Goal: Contribute content

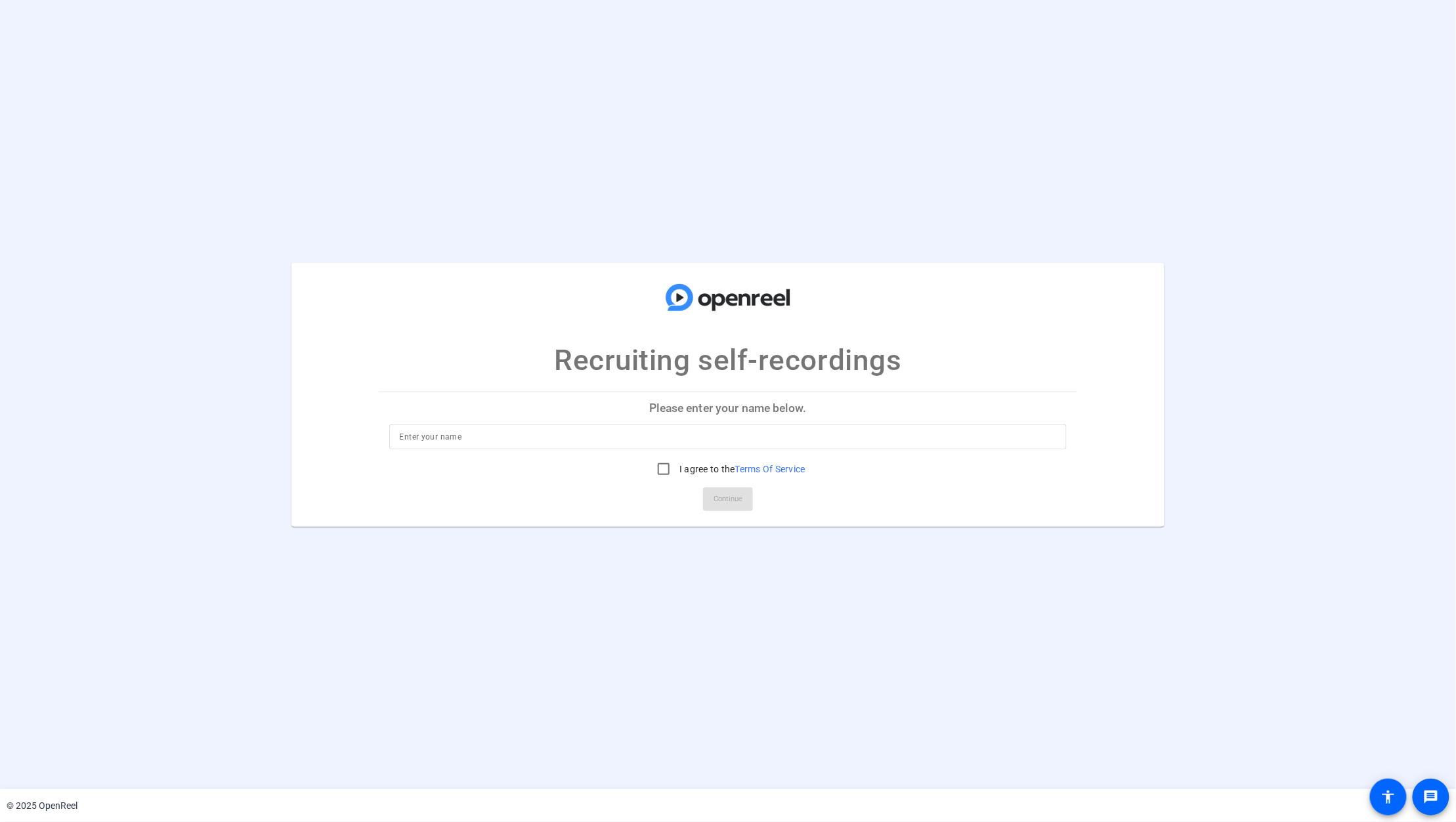
click at [509, 430] on input at bounding box center [728, 438] width 657 height 16
type input "[PERSON_NAME]"
click at [665, 475] on input "I agree to the Terms Of Service" at bounding box center [664, 469] width 27 height 27
checkbox input "true"
click at [704, 496] on span at bounding box center [728, 499] width 50 height 31
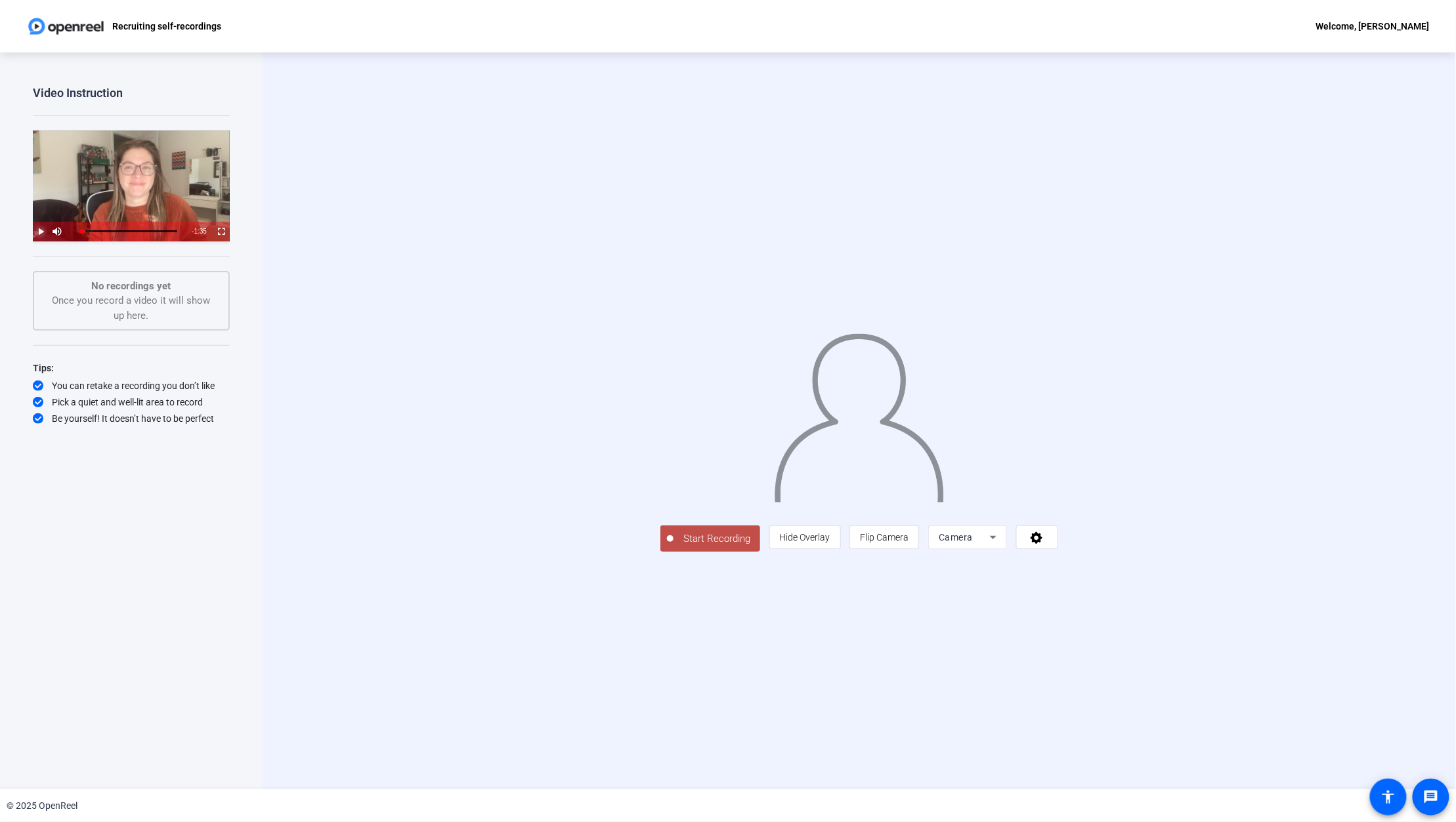
click at [33, 230] on span "Video Player" at bounding box center [33, 231] width 0 height 19
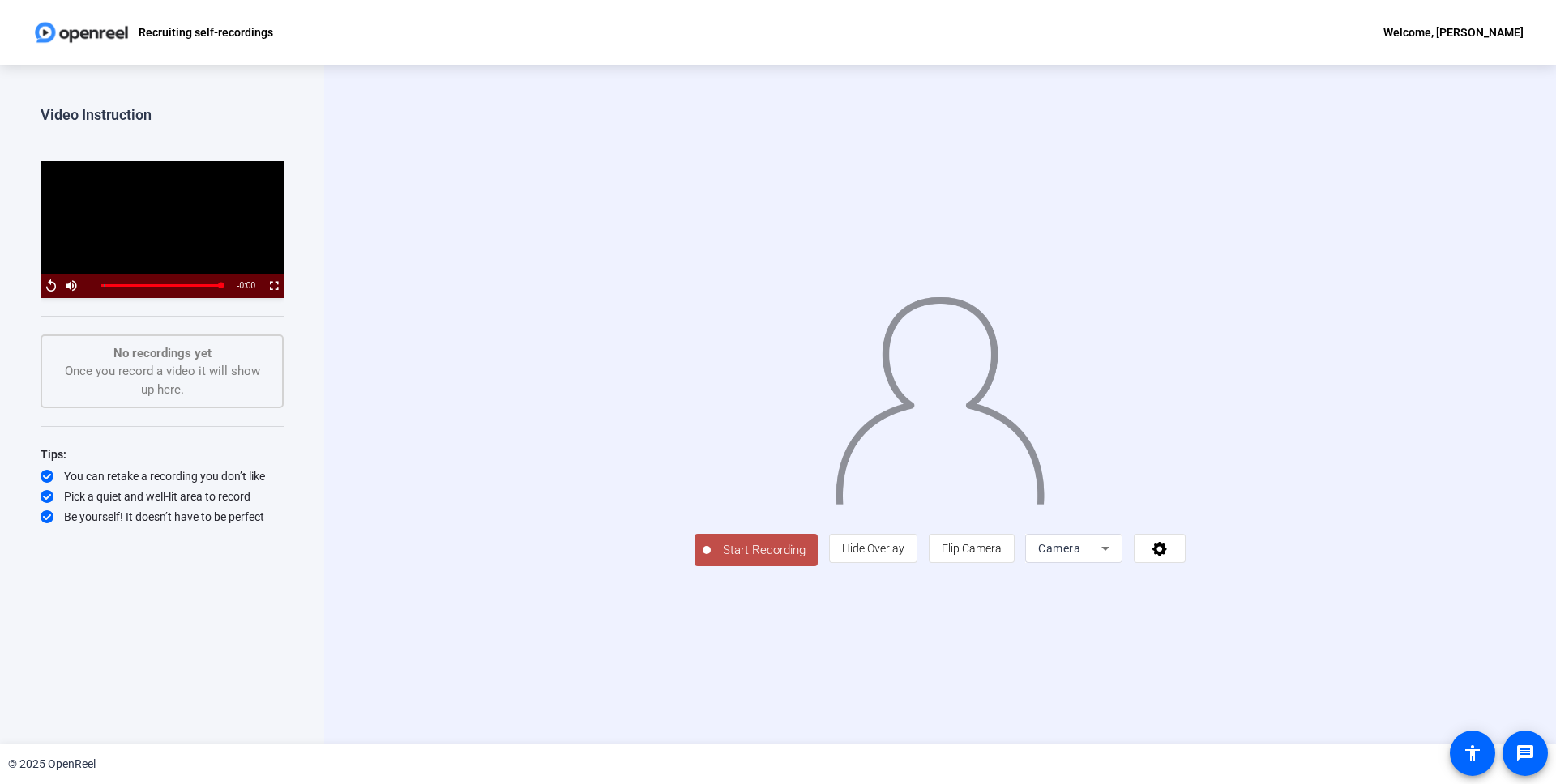
click at [711, 560] on span "Start Recording" at bounding box center [764, 550] width 107 height 19
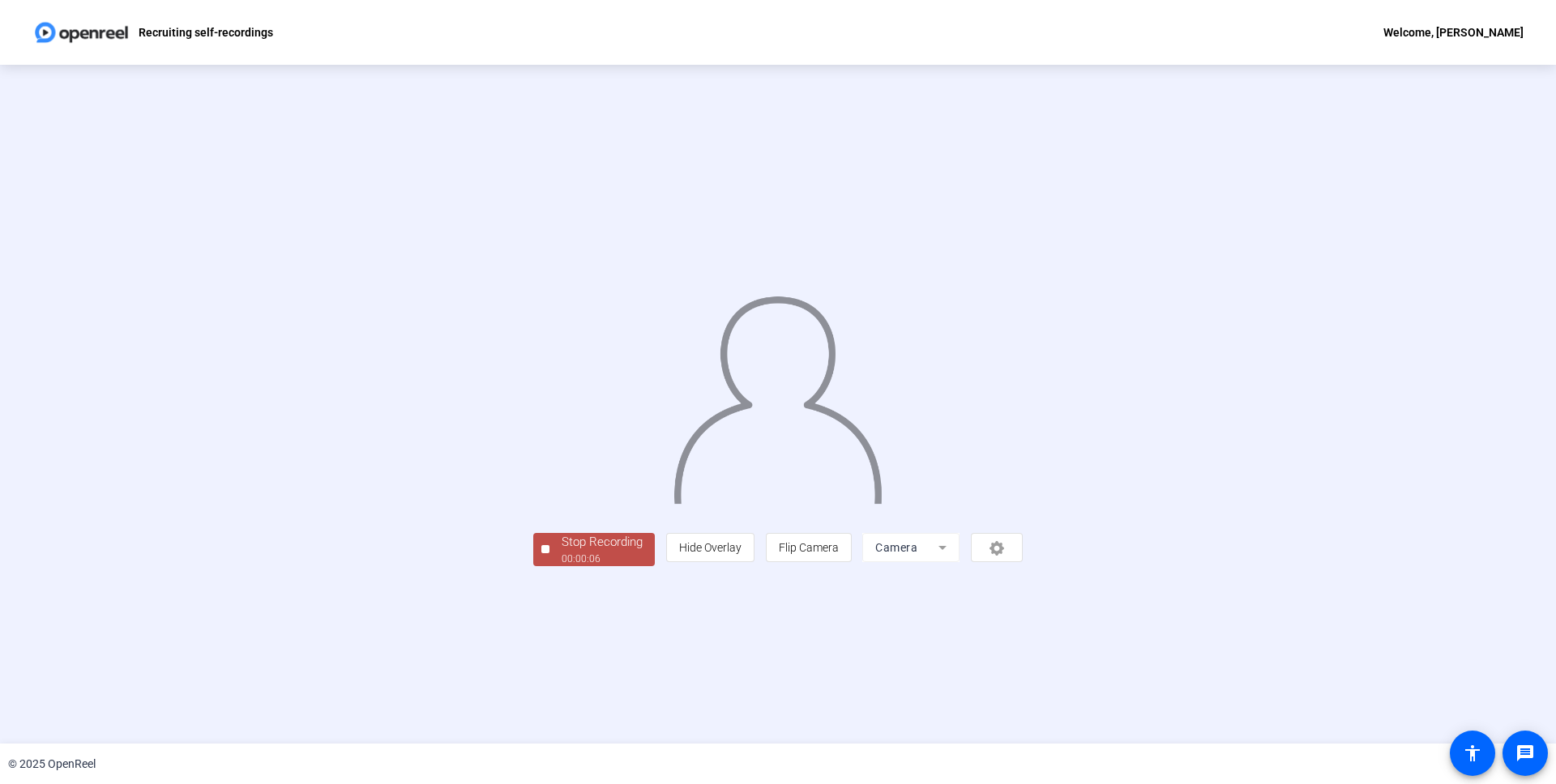
click at [561, 566] on div "00:00:06" at bounding box center [601, 558] width 81 height 15
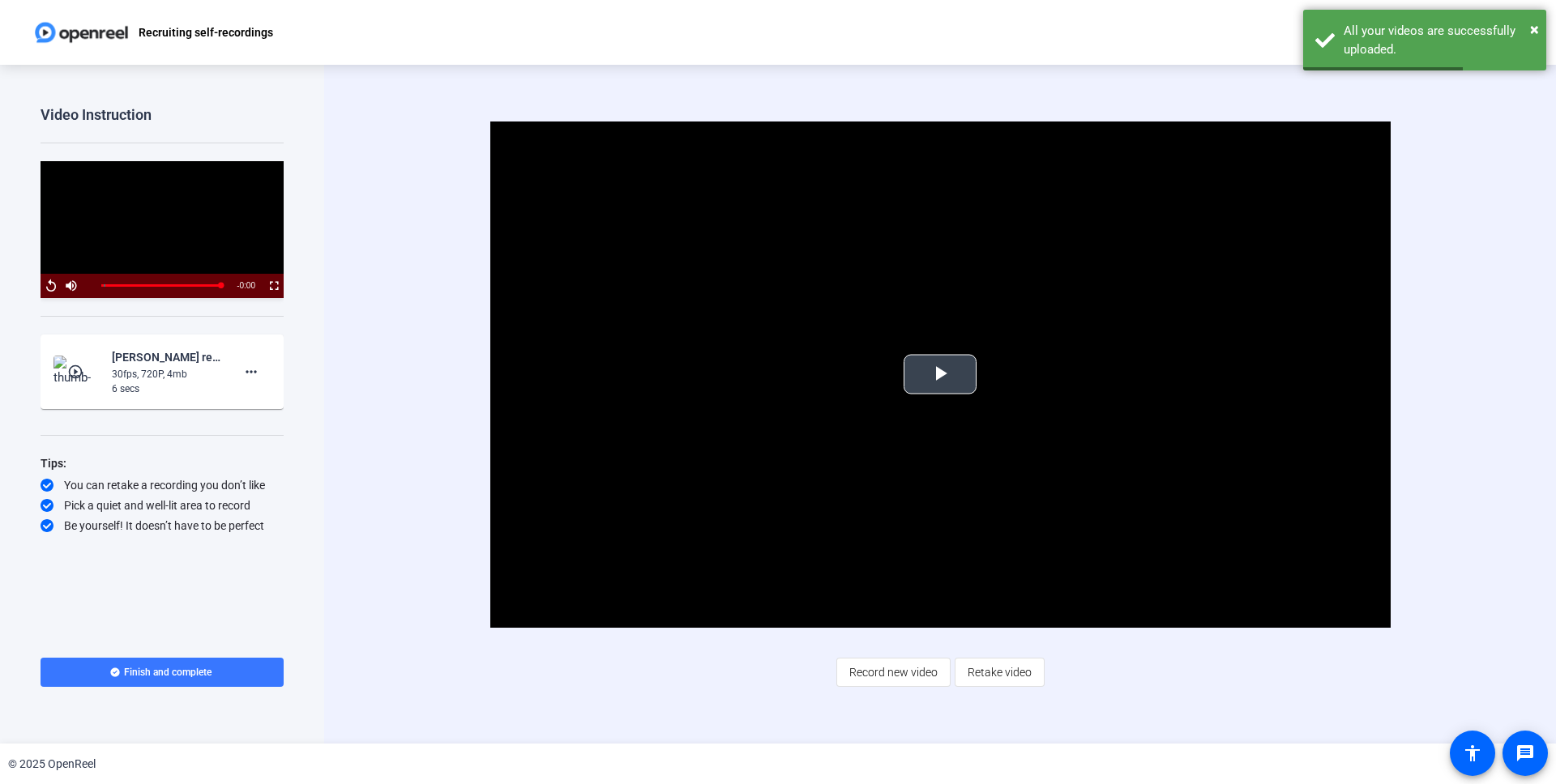
click at [941, 374] on span "Video Player" at bounding box center [941, 374] width 0 height 0
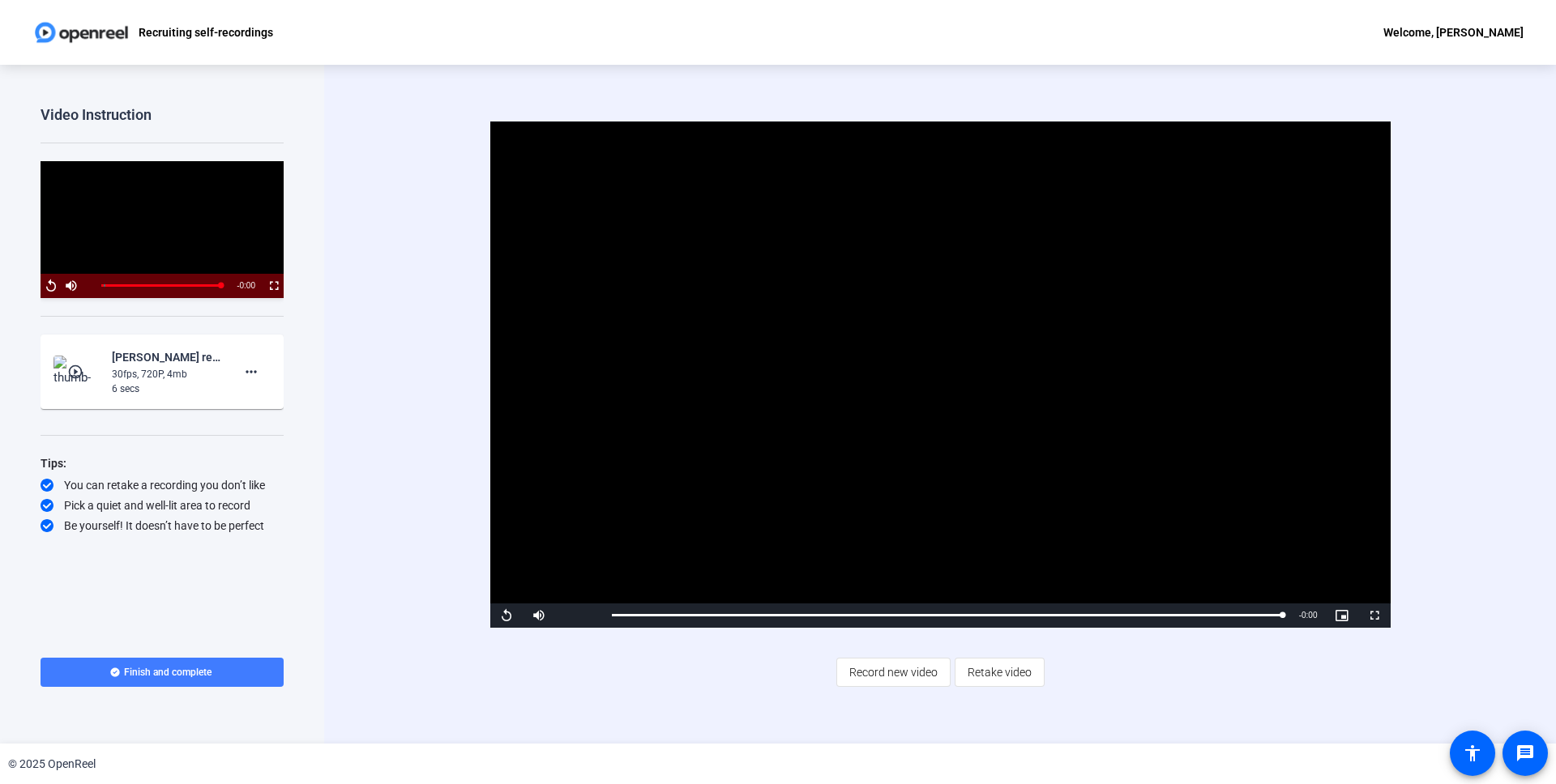
click at [193, 672] on span "Finish and complete" at bounding box center [168, 672] width 88 height 13
